Goal: Task Accomplishment & Management: Manage account settings

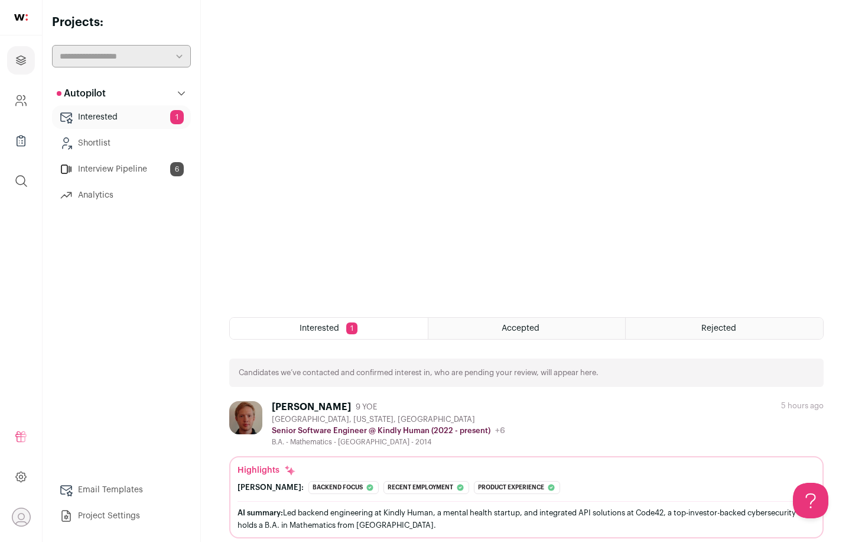
scroll to position [112, 0]
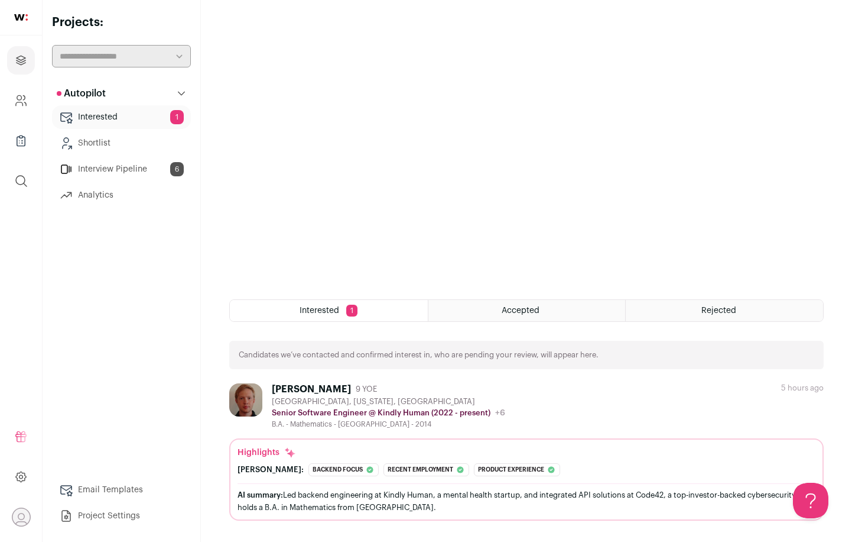
click at [568, 317] on div "Accepted" at bounding box center [527, 310] width 197 height 21
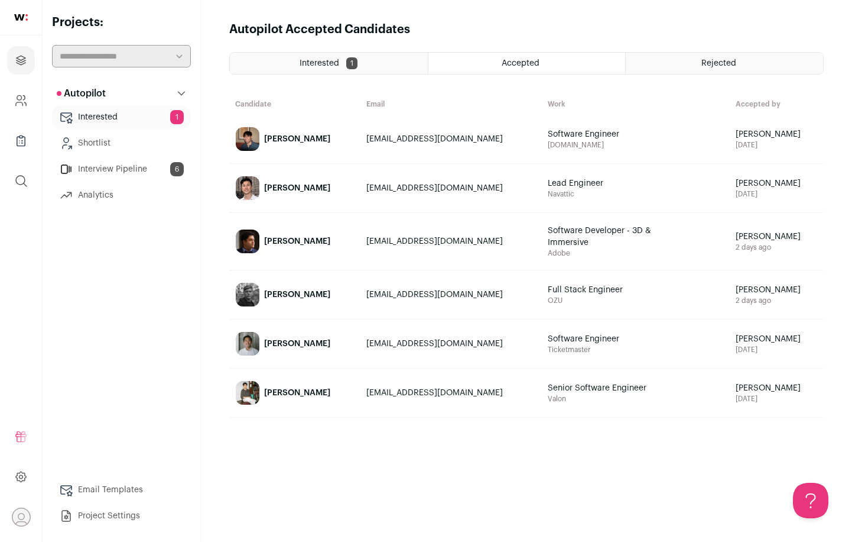
click at [244, 291] on img at bounding box center [248, 295] width 24 height 24
click at [664, 61] on div "Rejected" at bounding box center [724, 63] width 197 height 21
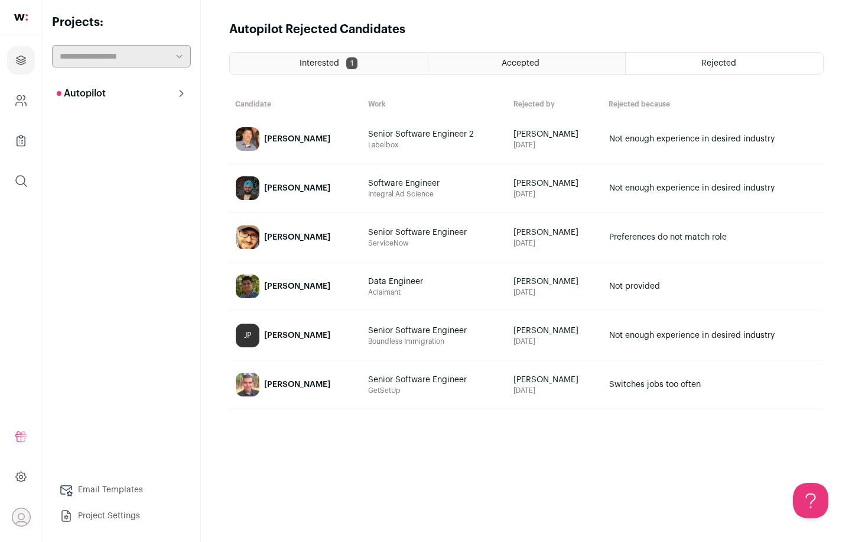
click at [576, 65] on div "Accepted" at bounding box center [527, 63] width 197 height 21
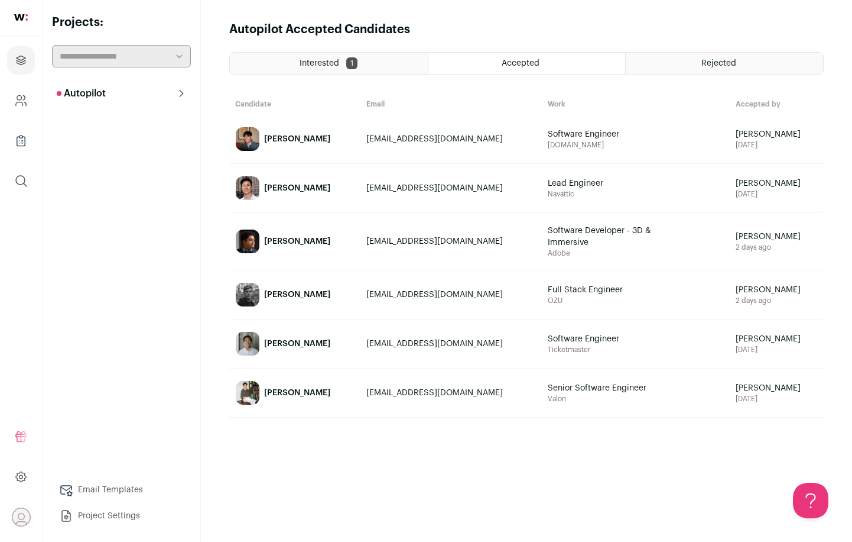
click at [403, 61] on div "Interested 1" at bounding box center [329, 63] width 198 height 21
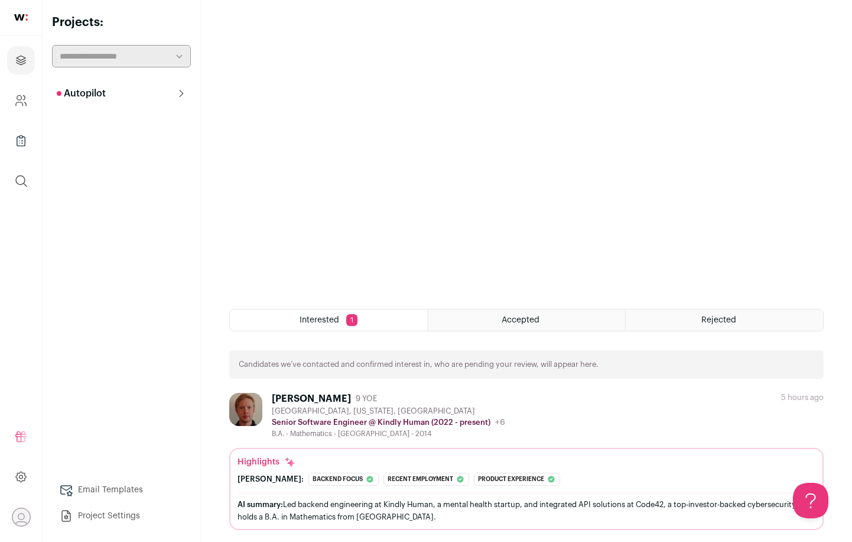
scroll to position [112, 0]
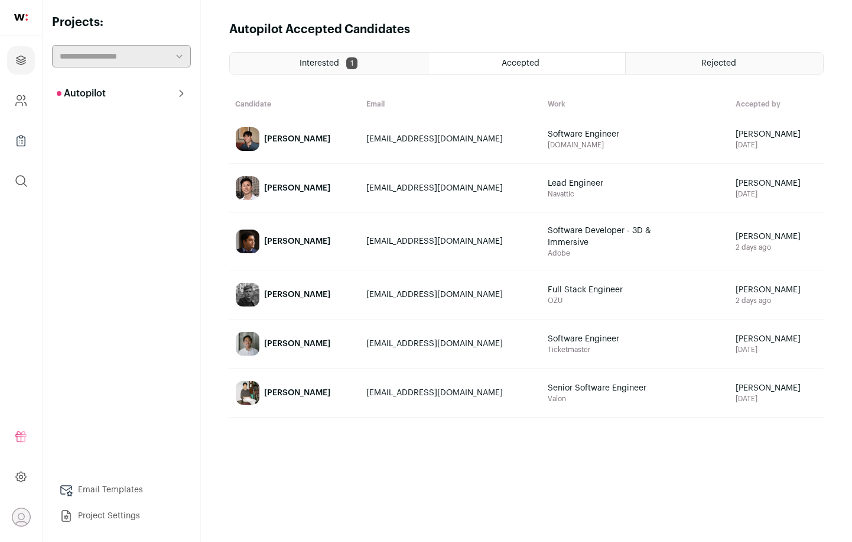
click at [360, 309] on link "[PERSON_NAME]" at bounding box center [295, 294] width 130 height 47
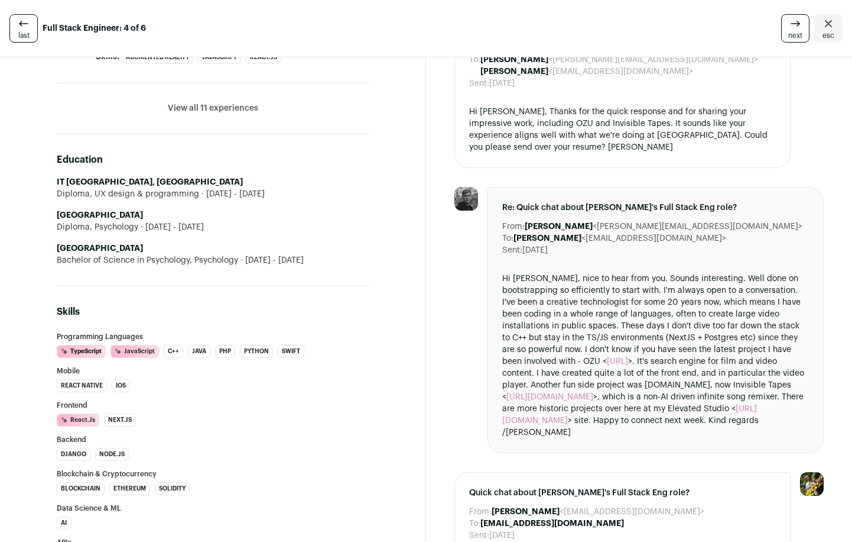
scroll to position [798, 0]
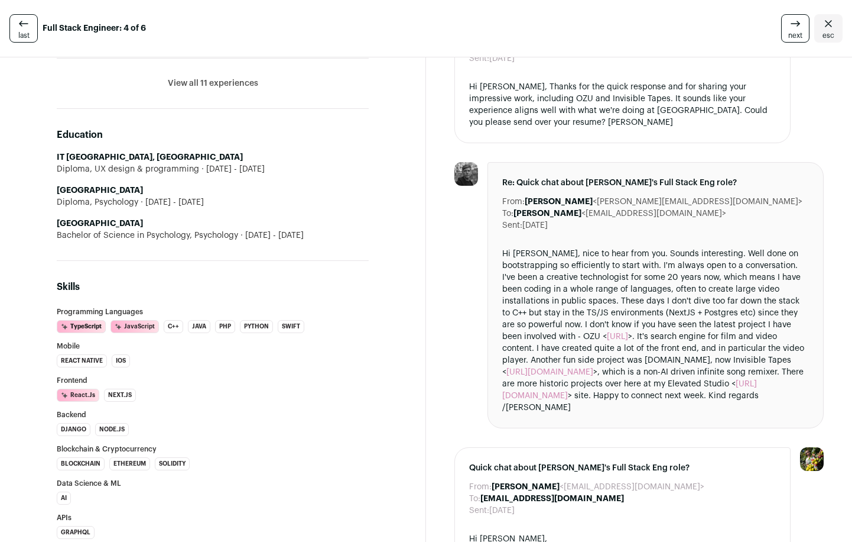
click at [594, 368] on link "[URL][DOMAIN_NAME]" at bounding box center [550, 372] width 87 height 8
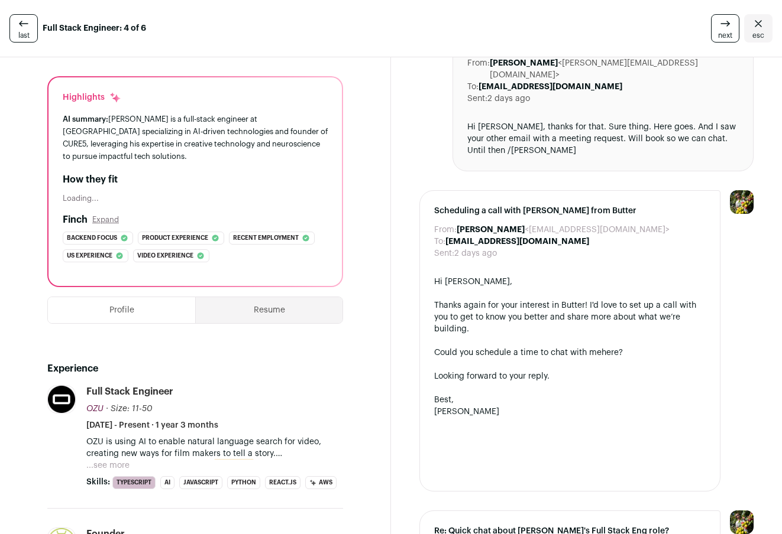
scroll to position [0, 0]
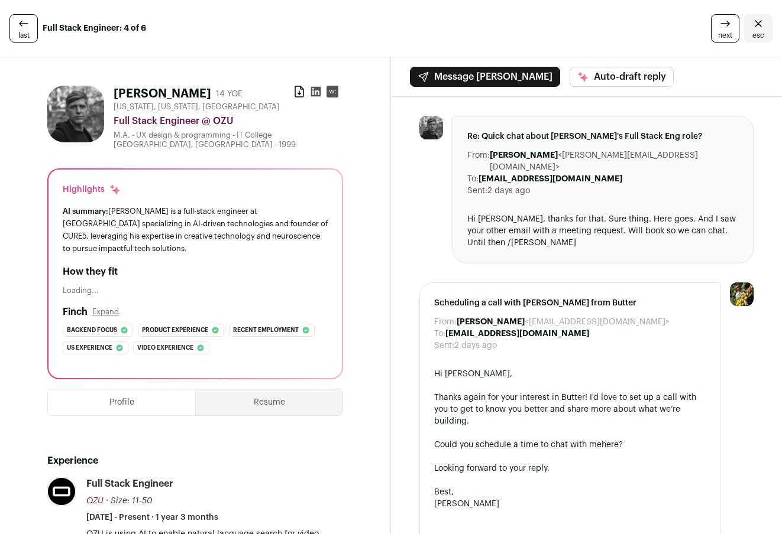
click at [18, 31] on span "last" at bounding box center [23, 35] width 11 height 9
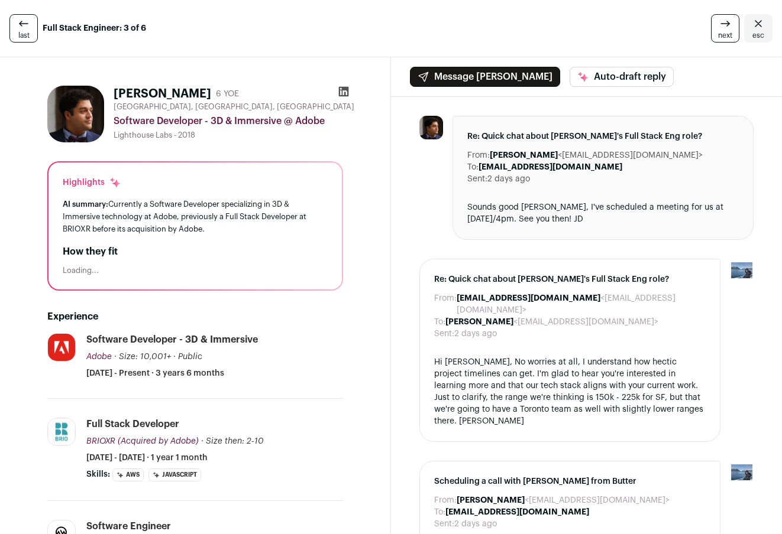
drag, startPoint x: 115, startPoint y: 89, endPoint x: 178, endPoint y: 90, distance: 63.3
click at [178, 90] on h1 "[PERSON_NAME]" at bounding box center [163, 94] width 98 height 17
copy h1 "[PERSON_NAME]"
click at [428, 176] on div at bounding box center [431, 178] width 24 height 124
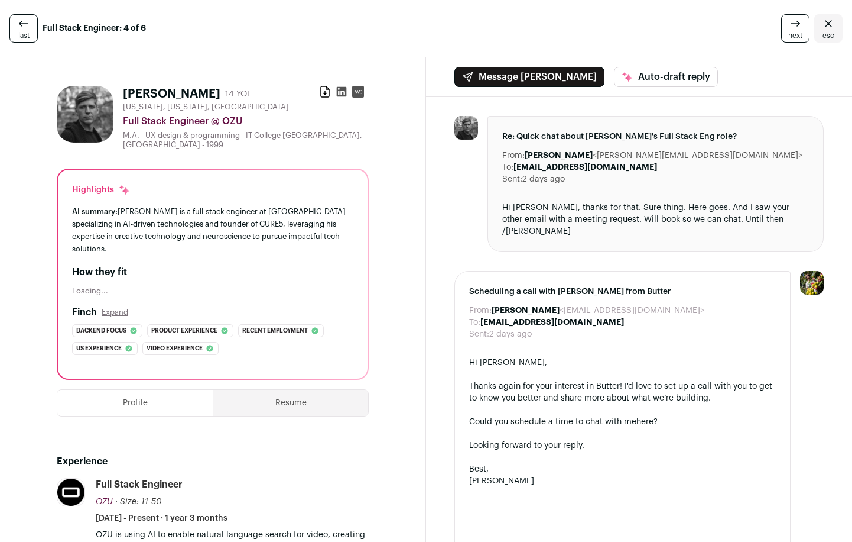
click at [28, 23] on link "last" at bounding box center [23, 28] width 28 height 28
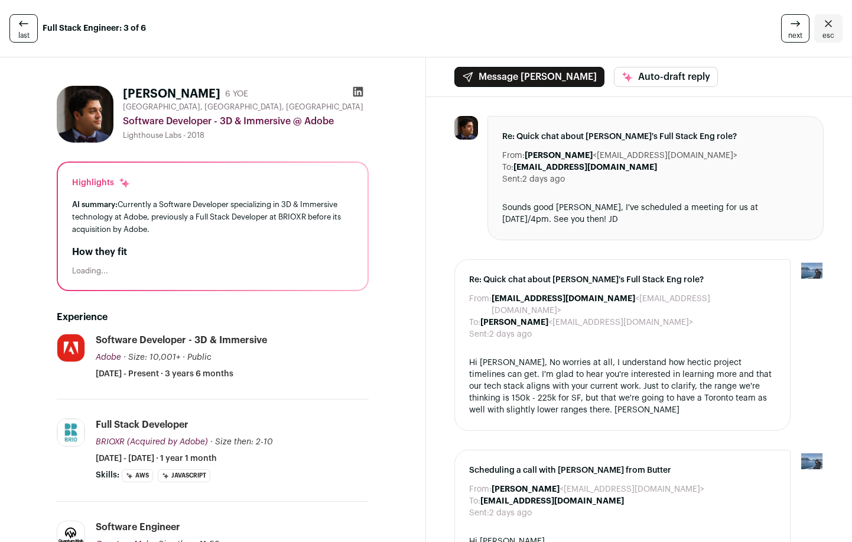
click at [21, 30] on icon at bounding box center [24, 24] width 14 height 14
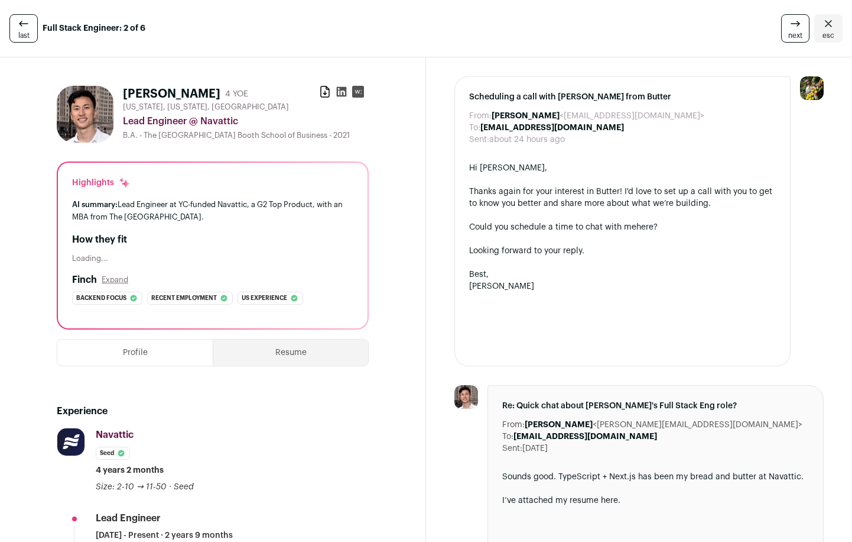
click at [150, 348] on button "Profile" at bounding box center [134, 352] width 155 height 26
click at [260, 354] on button "Resume" at bounding box center [290, 352] width 155 height 26
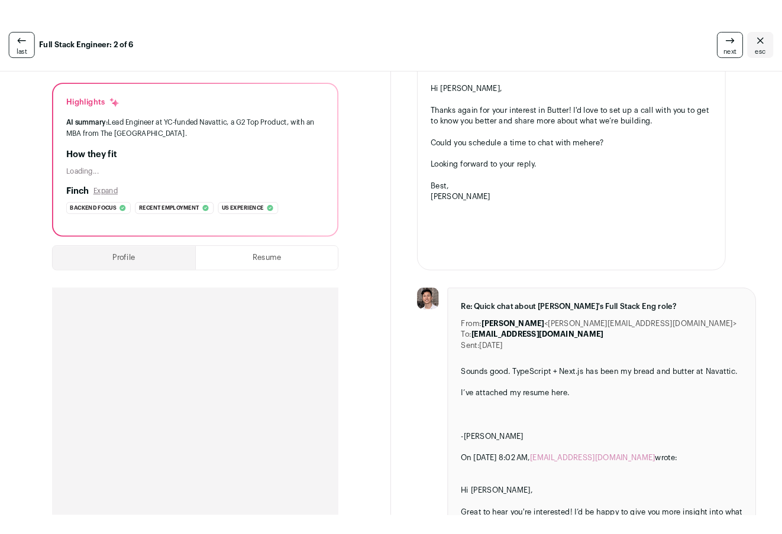
scroll to position [135, 0]
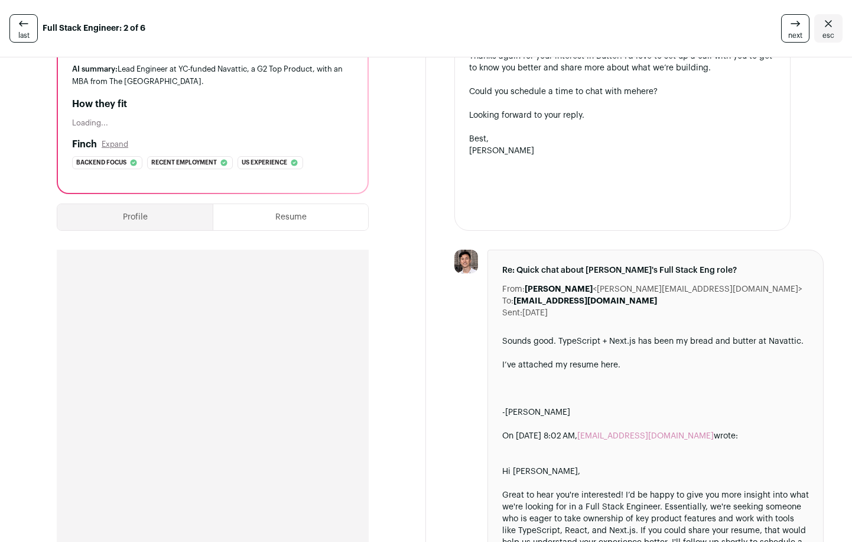
drag, startPoint x: 161, startPoint y: 101, endPoint x: 227, endPoint y: 109, distance: 66.2
click at [227, 109] on h2 "How they fit" at bounding box center [212, 104] width 281 height 14
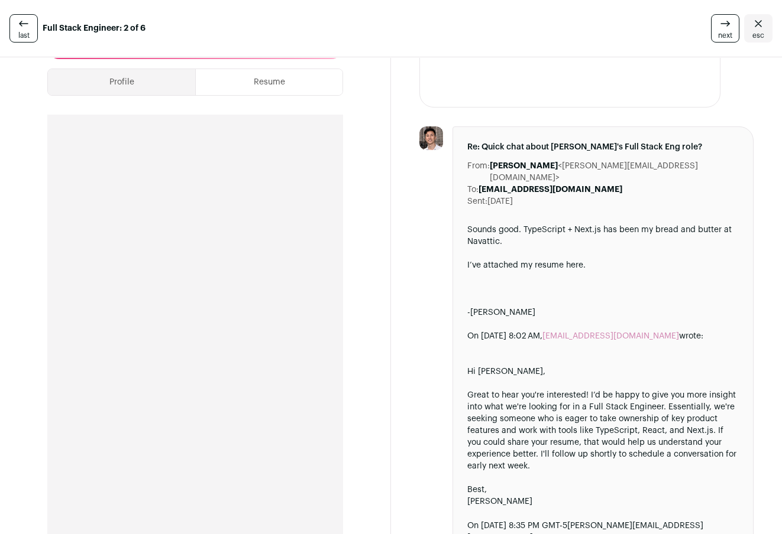
scroll to position [275, 0]
